Goal: Find specific page/section: Find specific page/section

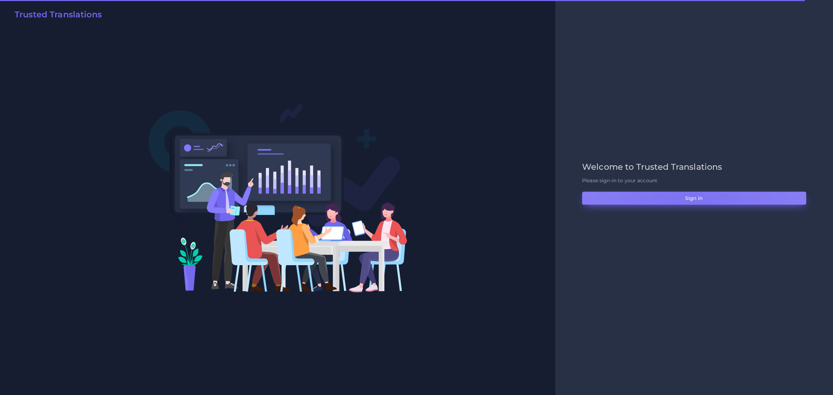
click at [690, 197] on button "Sign in" at bounding box center [694, 198] width 224 height 13
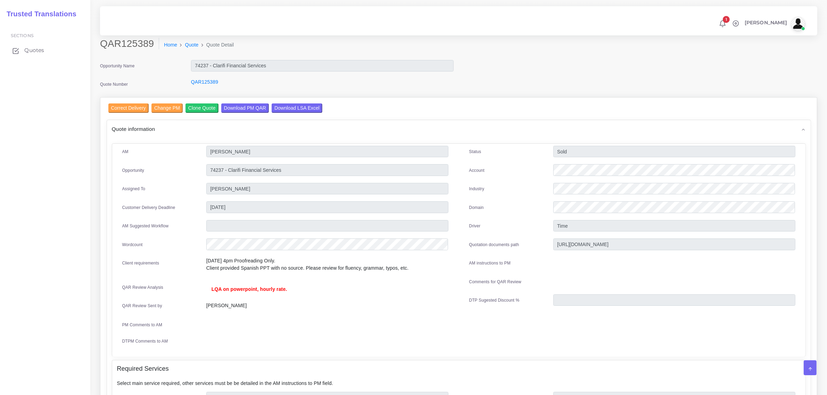
click at [37, 49] on span "Quotes" at bounding box center [34, 51] width 20 height 8
